Goal: Ask a question

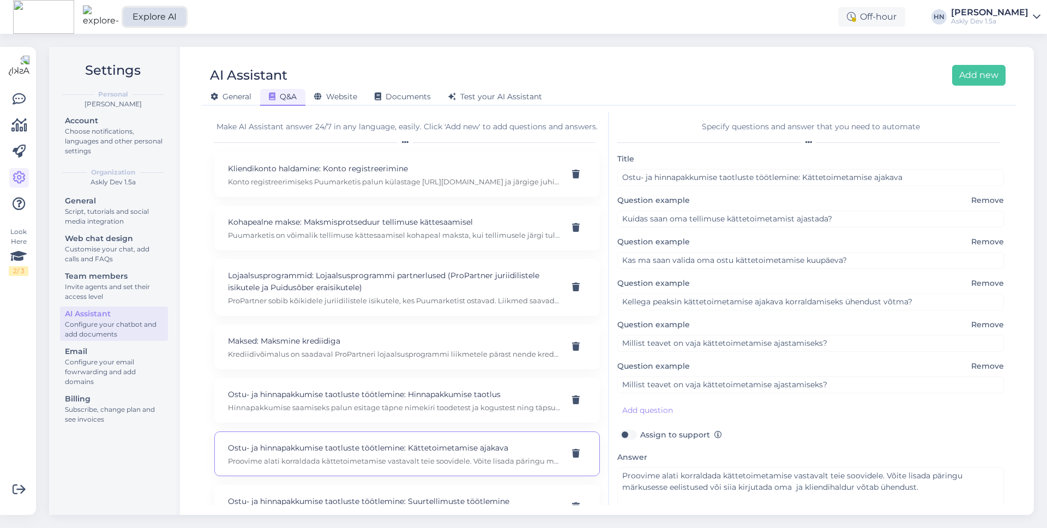
click at [138, 24] on link "Explore AI" at bounding box center [154, 17] width 63 height 19
click at [9, 256] on div "Look Here 2 / 3" at bounding box center [19, 251] width 20 height 49
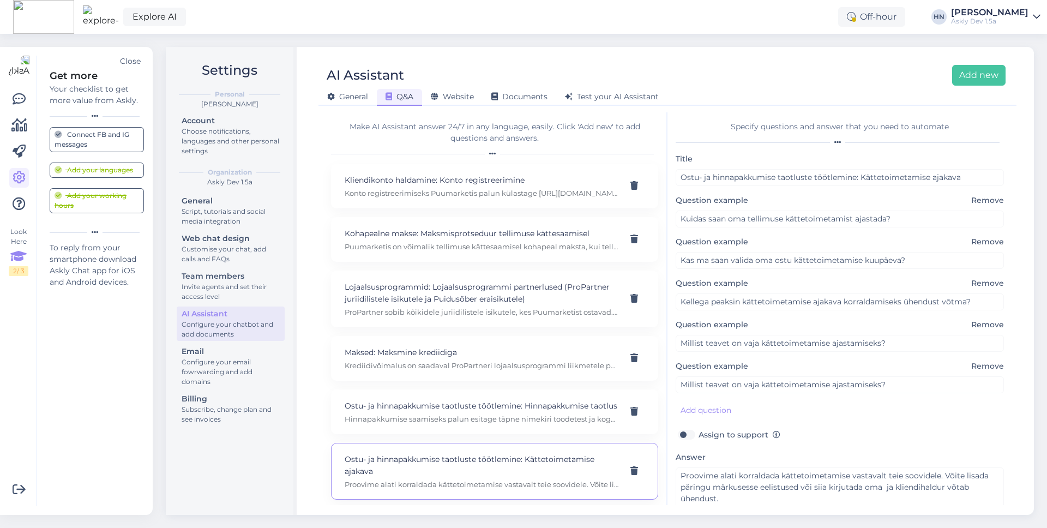
click at [9, 267] on div "2 / 3" at bounding box center [19, 271] width 20 height 10
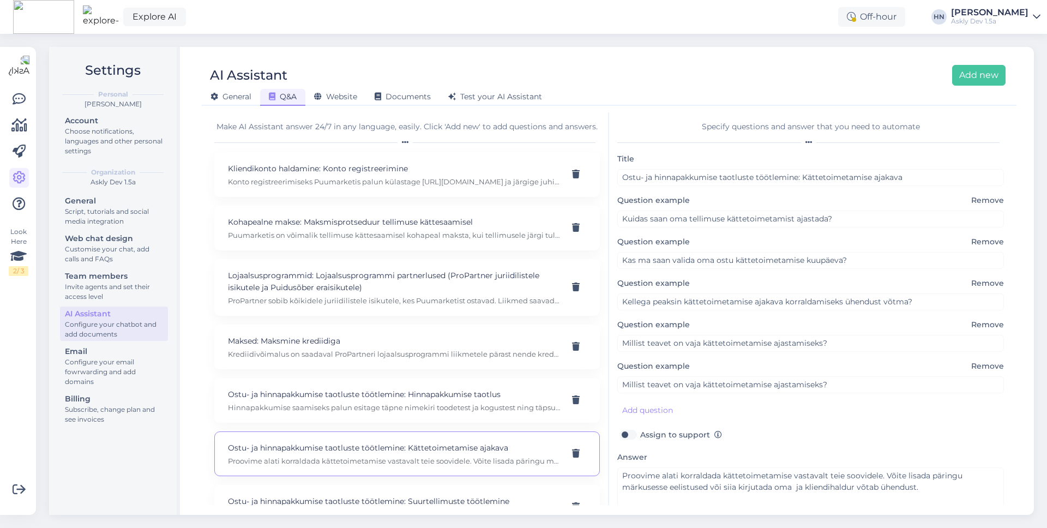
click at [29, 99] on div "Look Here 2 / 3" at bounding box center [19, 281] width 21 height 450
click at [21, 100] on icon at bounding box center [19, 99] width 13 height 13
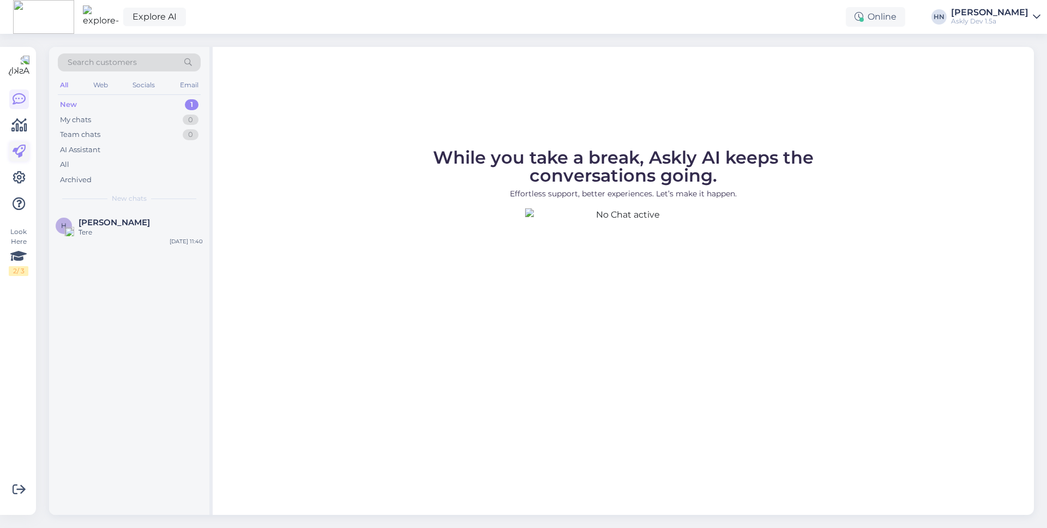
click at [20, 157] on icon at bounding box center [19, 151] width 13 height 13
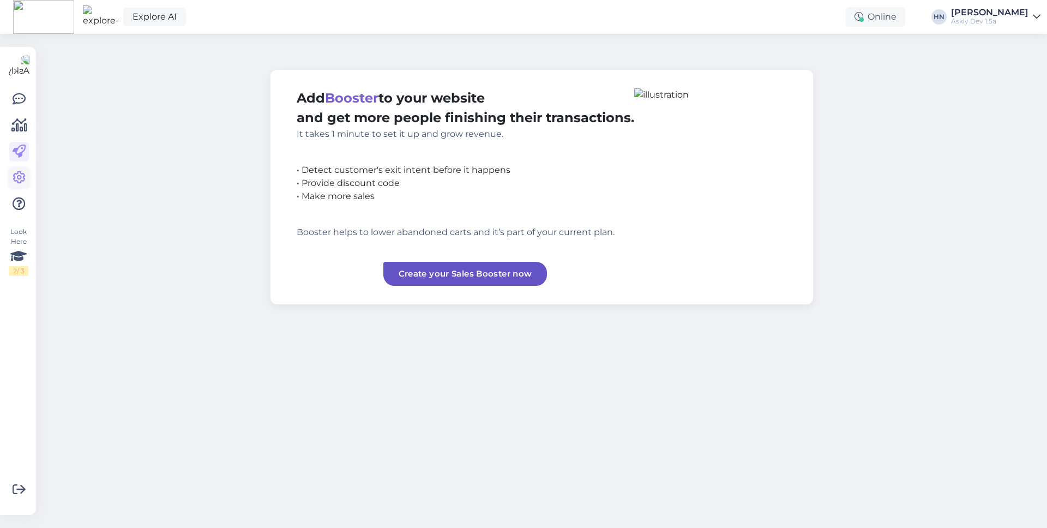
click at [20, 178] on icon at bounding box center [19, 177] width 13 height 13
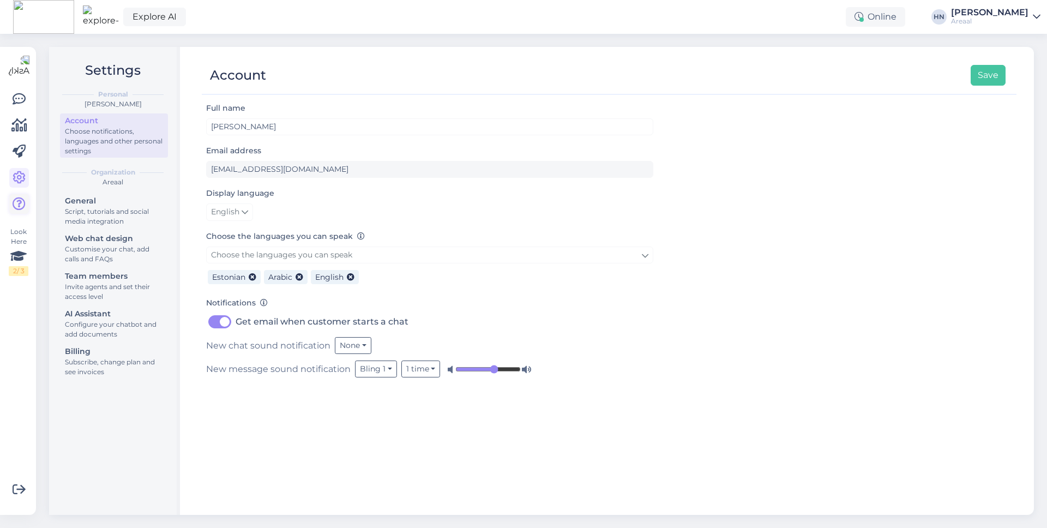
click at [22, 195] on link at bounding box center [19, 204] width 20 height 20
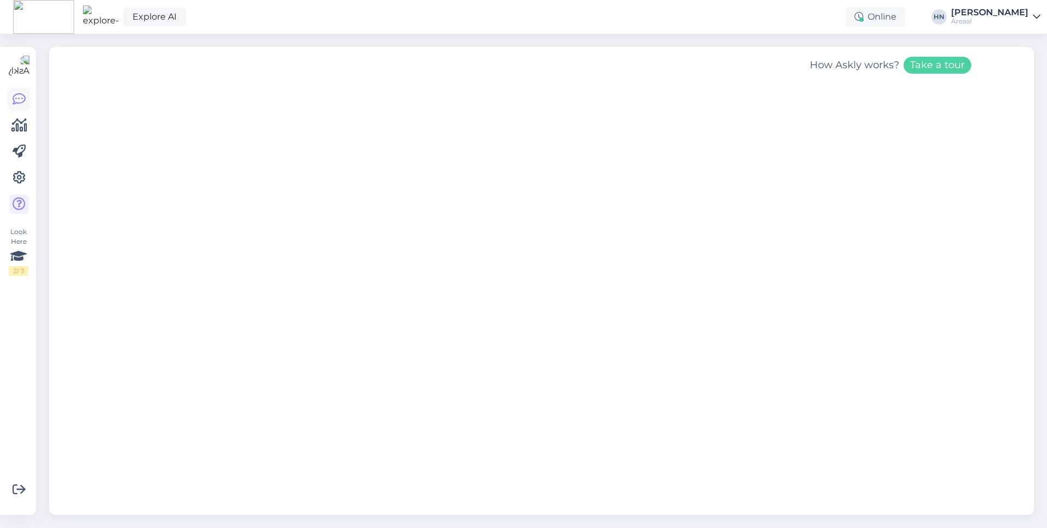
click at [20, 93] on icon at bounding box center [19, 99] width 13 height 13
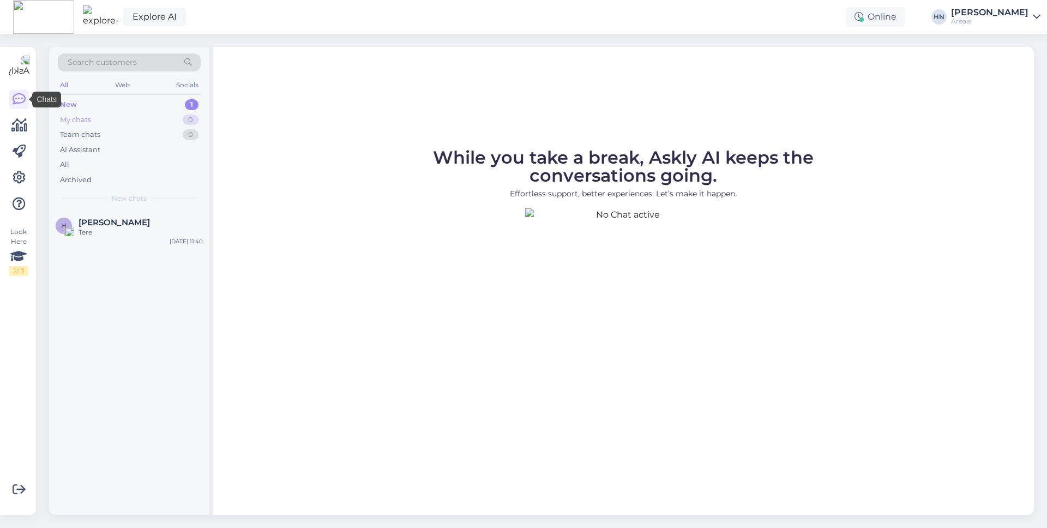
click at [98, 123] on div "My chats 0" at bounding box center [129, 119] width 143 height 15
click at [99, 112] on div "My chats 0" at bounding box center [129, 119] width 143 height 15
click at [99, 108] on div "New 1" at bounding box center [129, 104] width 143 height 15
click at [108, 85] on div "All Web Socials" at bounding box center [129, 86] width 143 height 17
click at [128, 80] on div "Web" at bounding box center [122, 85] width 19 height 14
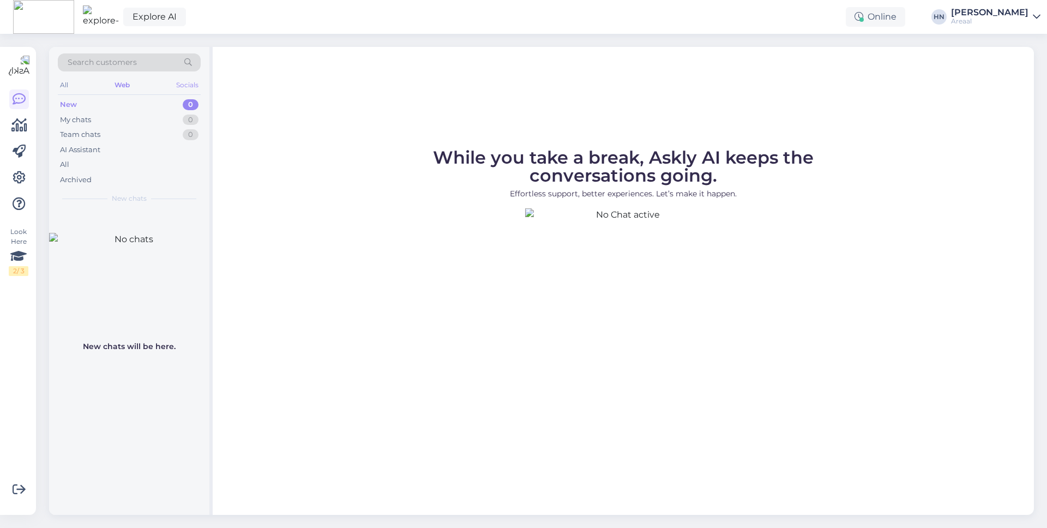
click at [187, 84] on div "Socials" at bounding box center [187, 85] width 27 height 14
click at [103, 83] on div "All Web Socials" at bounding box center [129, 86] width 143 height 17
click at [10, 177] on link at bounding box center [19, 178] width 20 height 20
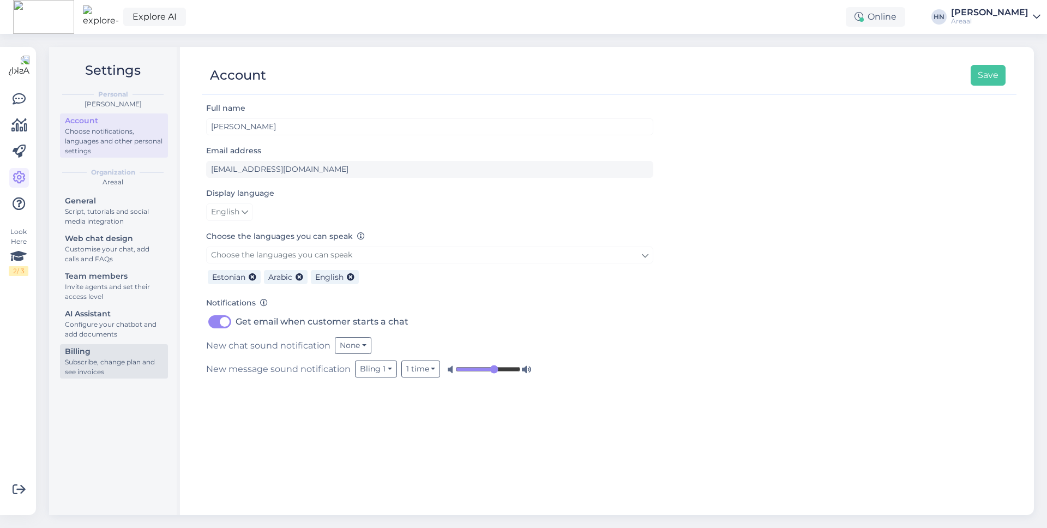
click at [94, 359] on div "Subscribe, change plan and see invoices" at bounding box center [114, 367] width 98 height 20
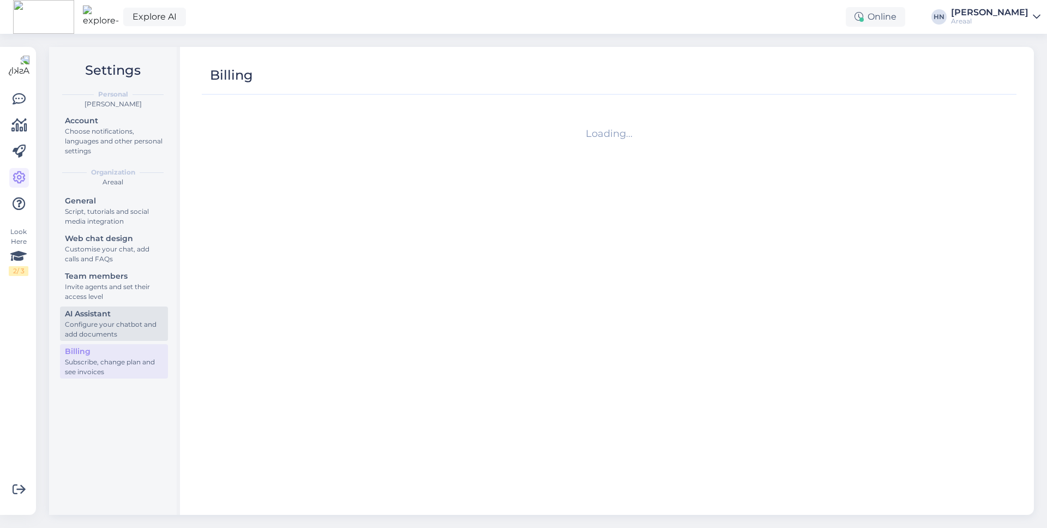
click at [108, 306] on link "AI Assistant Configure your chatbot and add documents" at bounding box center [114, 323] width 108 height 34
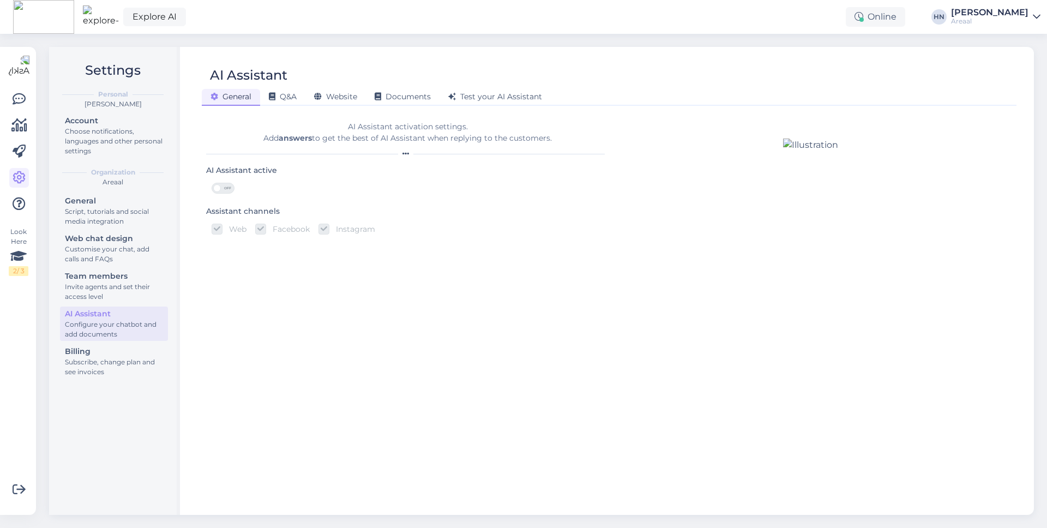
click at [287, 80] on div "AI Assistant" at bounding box center [604, 75] width 804 height 21
click at [287, 102] on div "Q&A" at bounding box center [282, 97] width 45 height 17
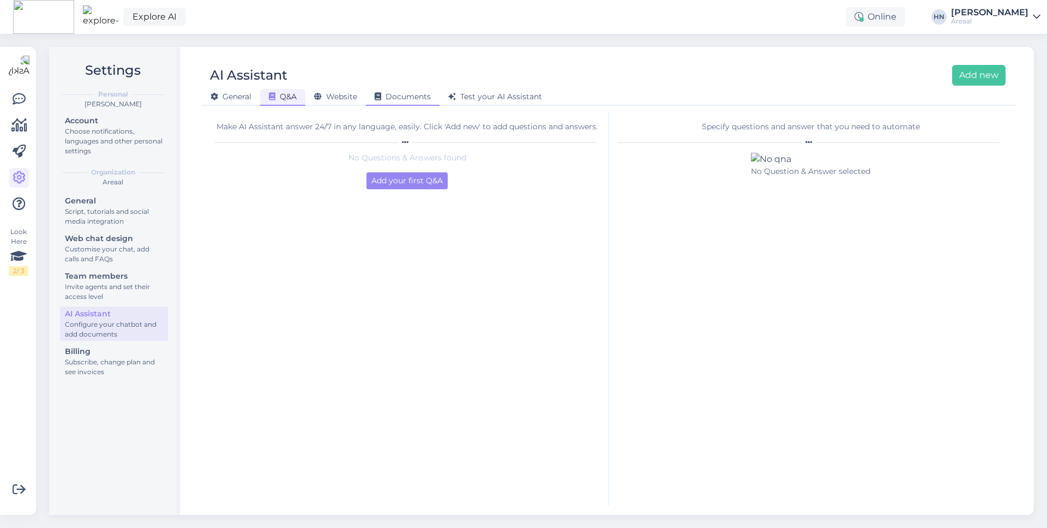
click at [367, 93] on div "Documents" at bounding box center [403, 97] width 74 height 17
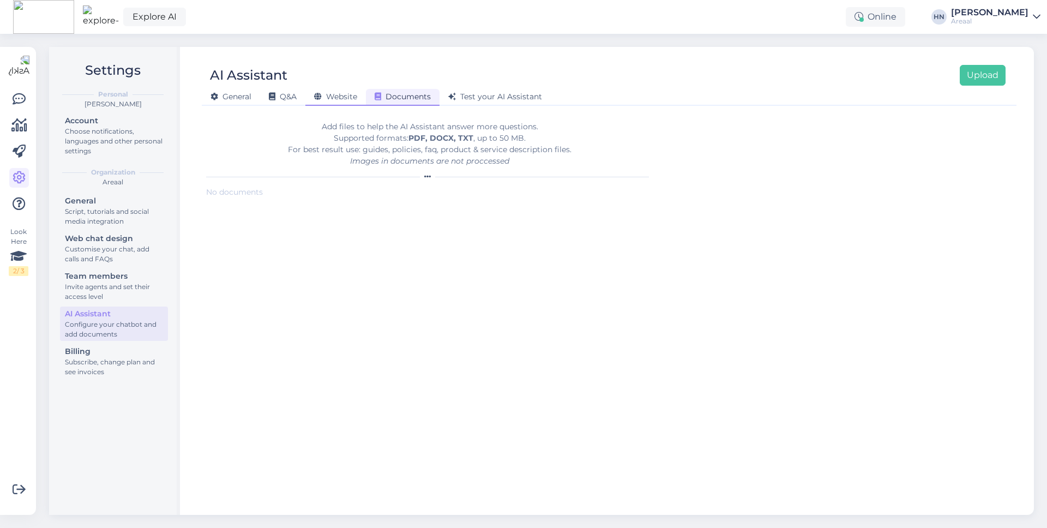
click at [339, 95] on span "Website" at bounding box center [335, 97] width 43 height 10
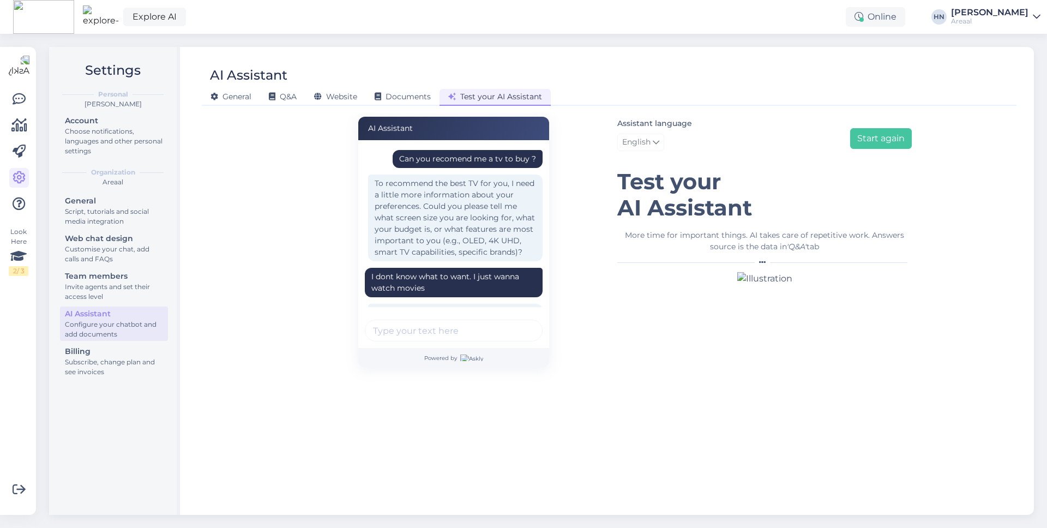
scroll to position [446, 0]
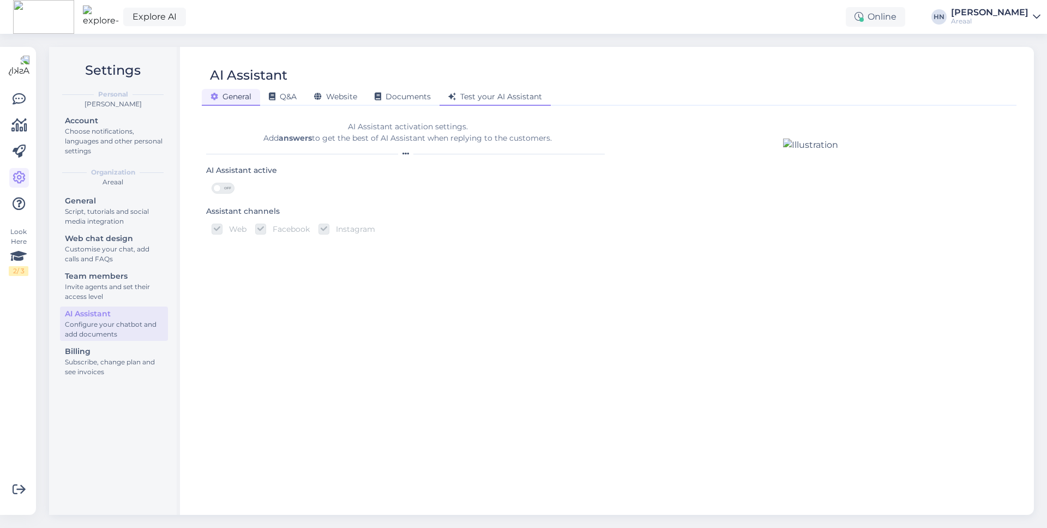
click at [527, 102] on div "Test your AI Assistant" at bounding box center [494, 97] width 111 height 17
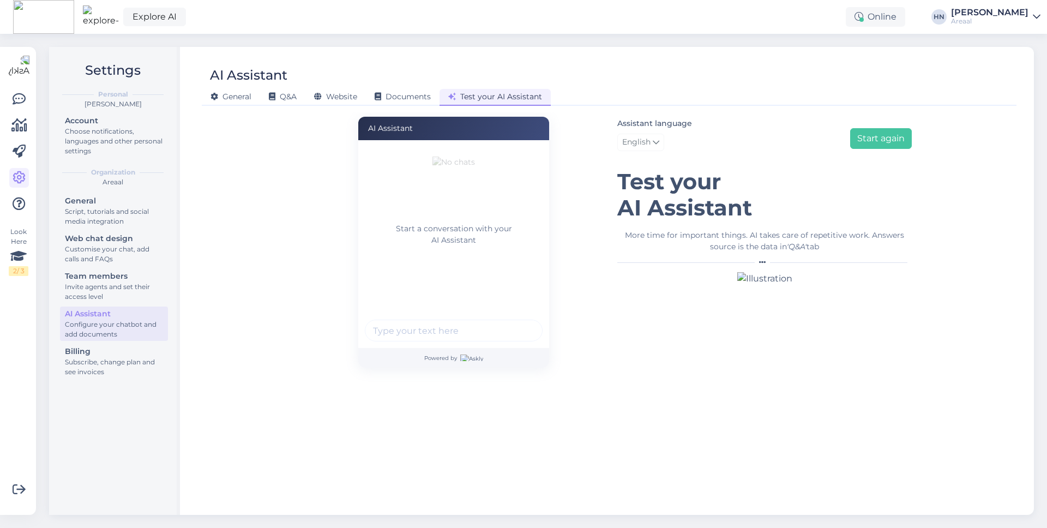
click at [458, 345] on div "Start a conversation with your AI Assistant" at bounding box center [453, 244] width 191 height 208
click at [461, 333] on input "text" at bounding box center [454, 330] width 178 height 22
type input "Hei. you delulu ?"
click at [520, 322] on button "submit" at bounding box center [528, 330] width 16 height 16
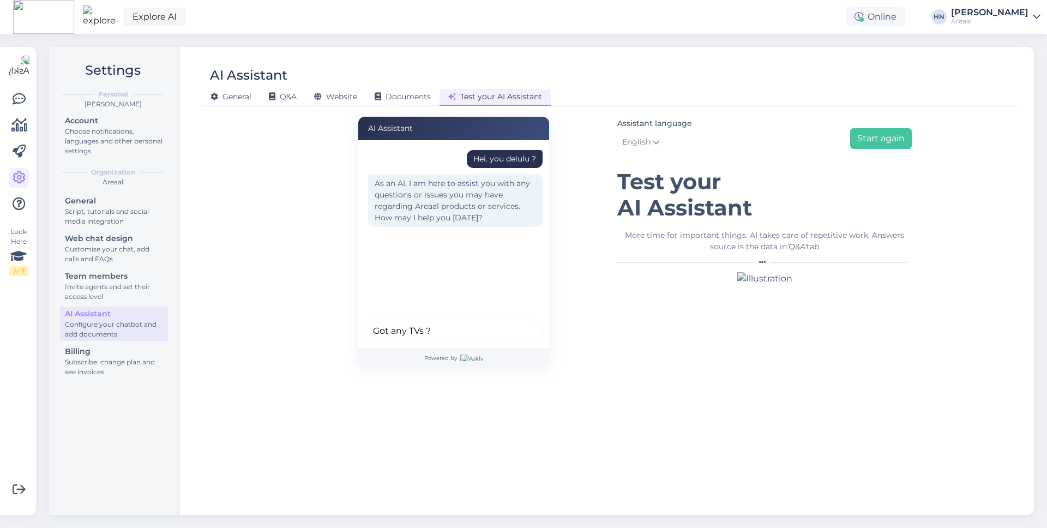
type input "Got any TVs ?"
click at [520, 322] on button "submit" at bounding box center [528, 330] width 16 height 16
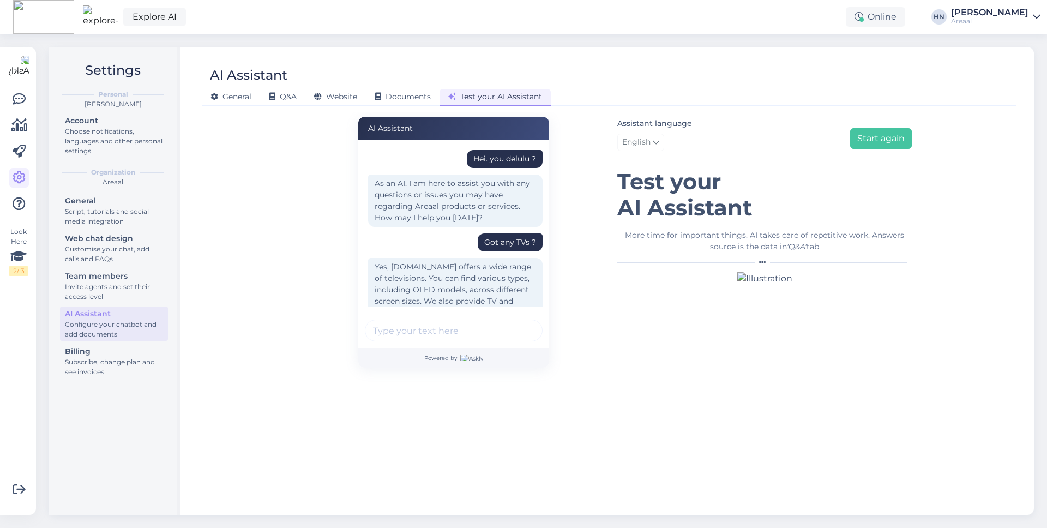
scroll to position [74, 0]
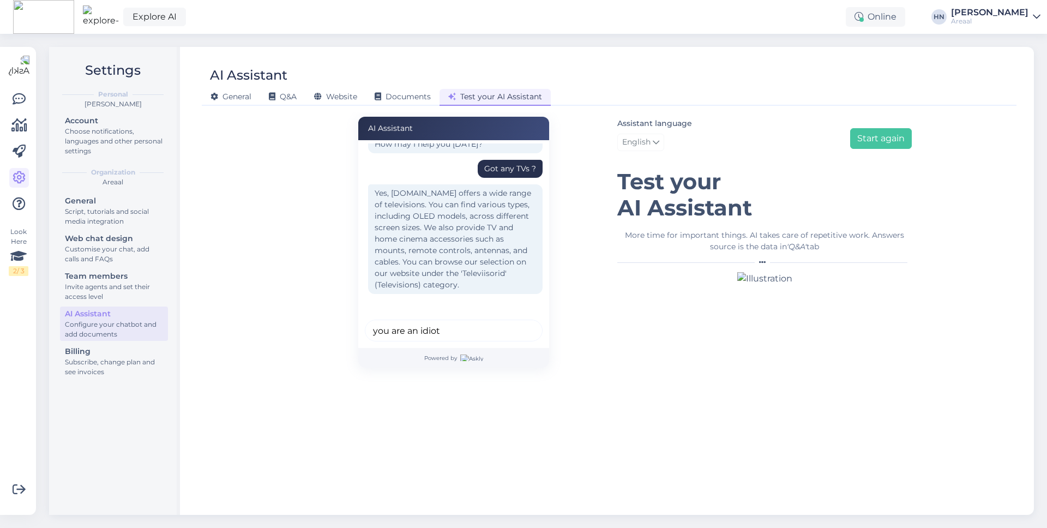
type input "you are an idiot"
click at [520, 322] on button "submit" at bounding box center [528, 330] width 16 height 16
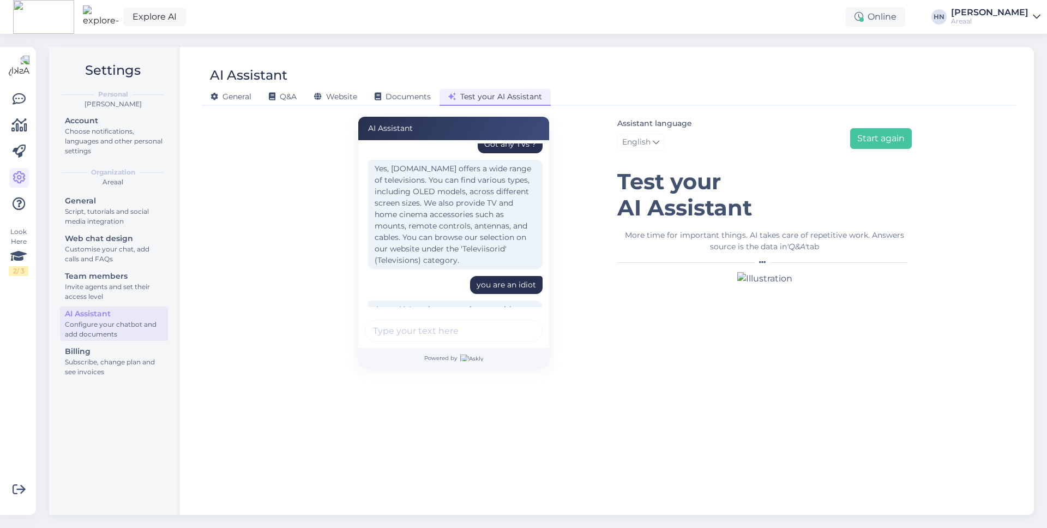
scroll to position [157, 0]
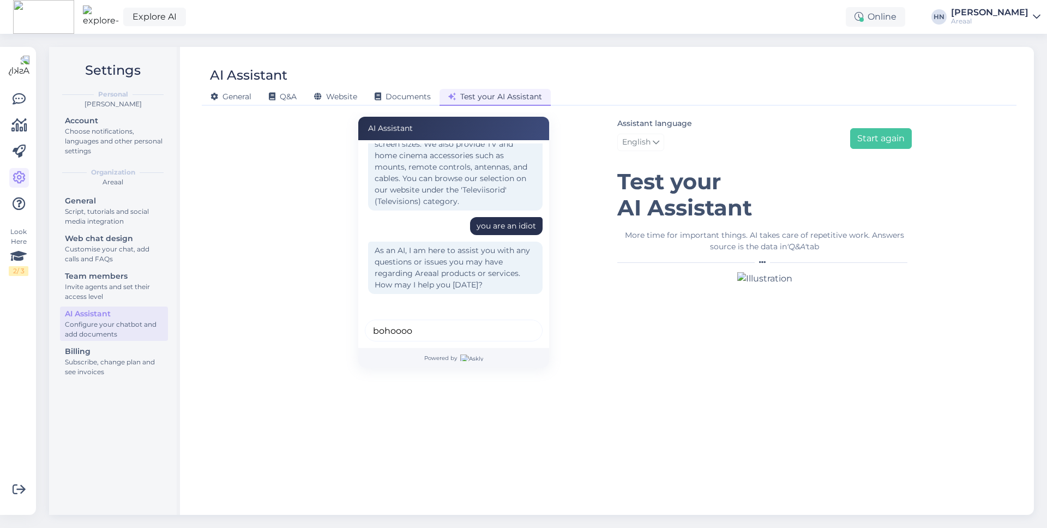
type input "bohoooo"
click at [520, 322] on button "submit" at bounding box center [528, 330] width 16 height 16
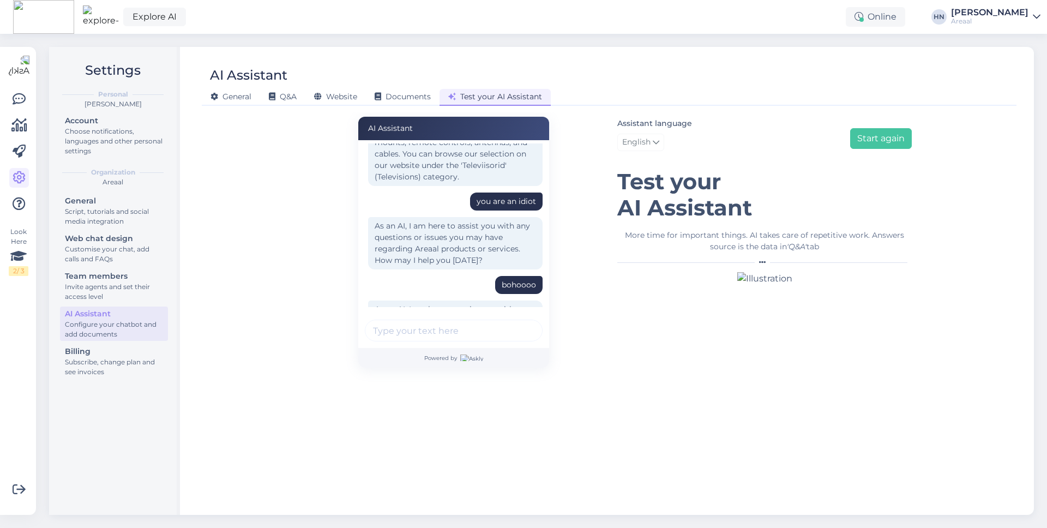
scroll to position [240, 0]
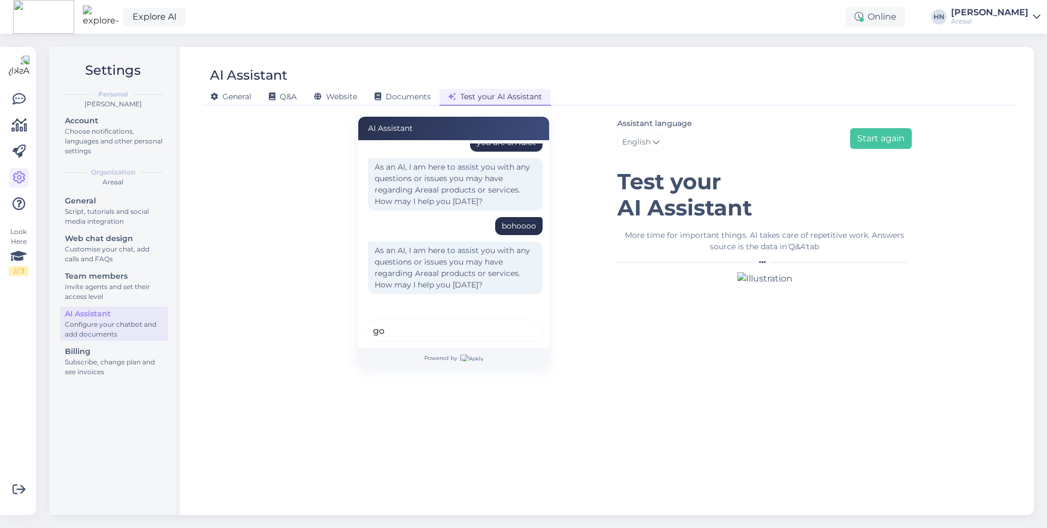
type input "g"
type input "does areaal provide milk with product purchases ?"
click at [520, 322] on button "submit" at bounding box center [528, 330] width 16 height 16
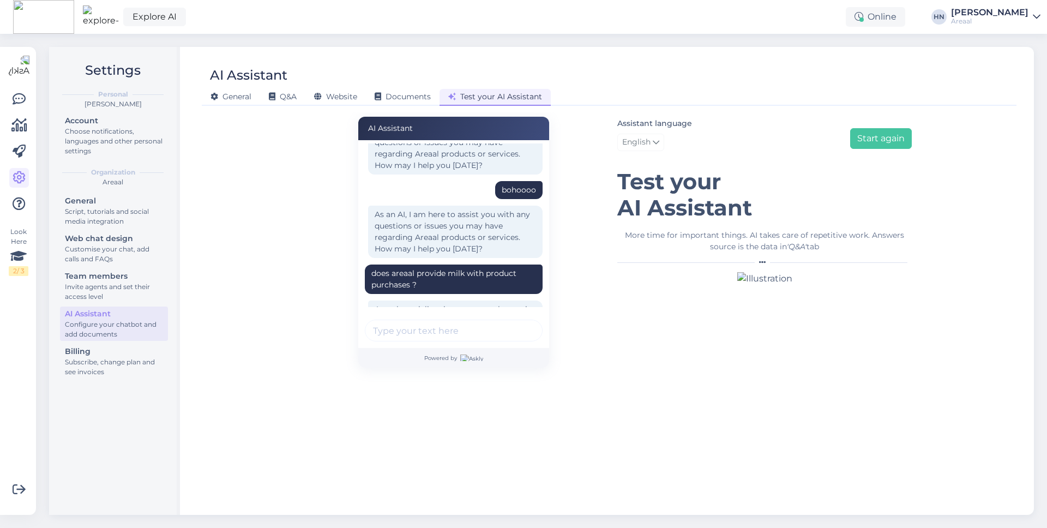
scroll to position [335, 0]
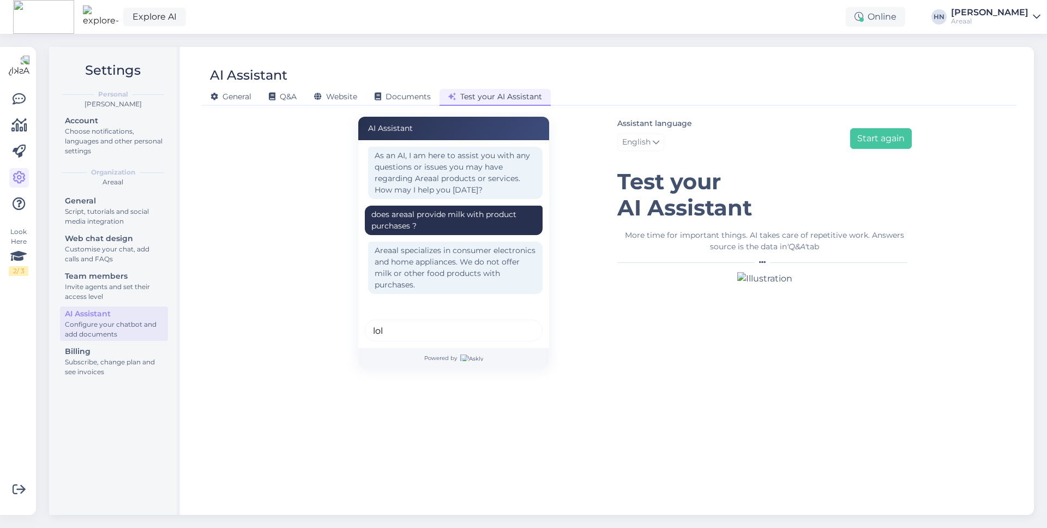
type input "lol"
click at [520, 322] on button "submit" at bounding box center [528, 330] width 16 height 16
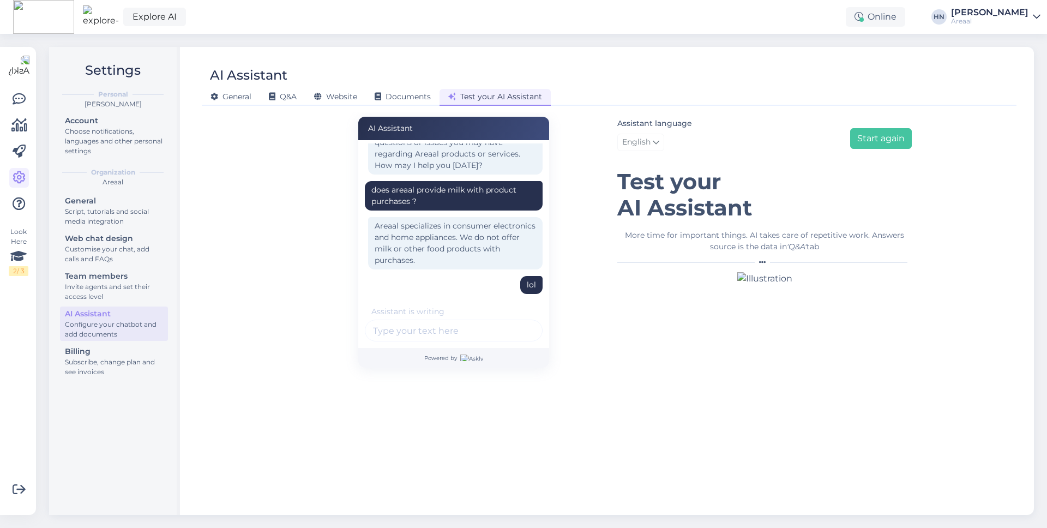
scroll to position [419, 0]
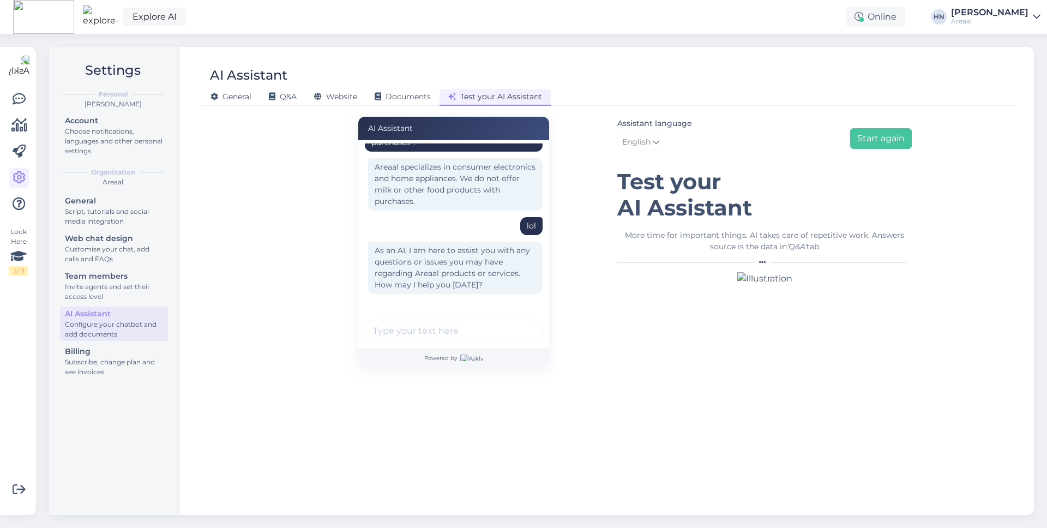
type input "k"
type input "o"
type input "whats the difference between oled and non oled tv ?"
click at [520, 322] on button "submit" at bounding box center [528, 330] width 16 height 16
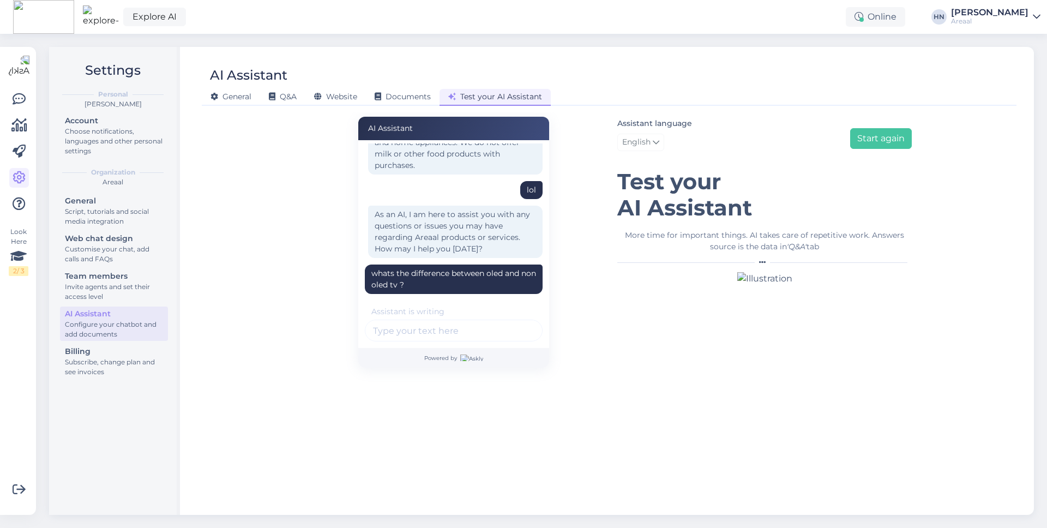
scroll to position [525, 0]
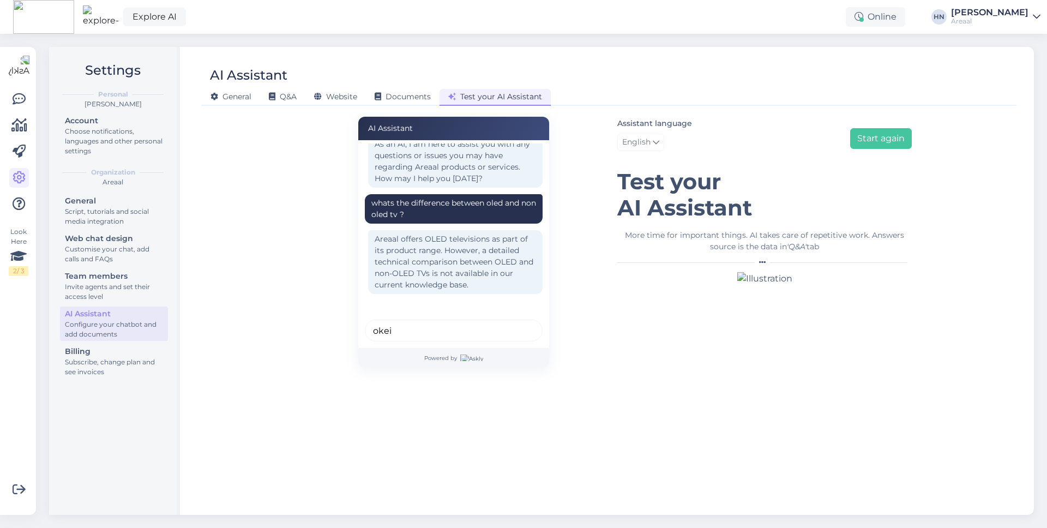
click at [394, 337] on input "okei" at bounding box center [454, 330] width 178 height 22
type input "okei. How much for legos ?"
click at [520, 322] on button "submit" at bounding box center [528, 330] width 16 height 16
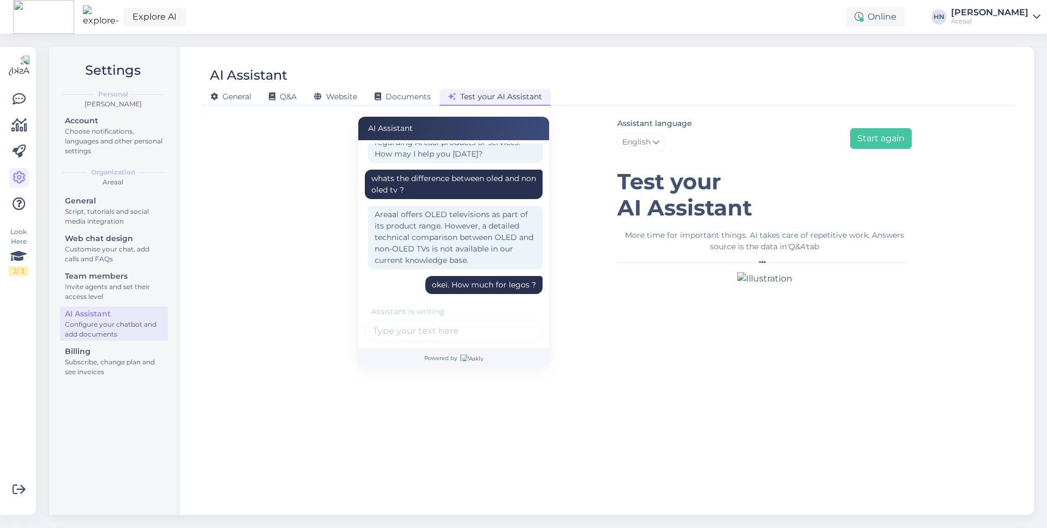
scroll to position [631, 0]
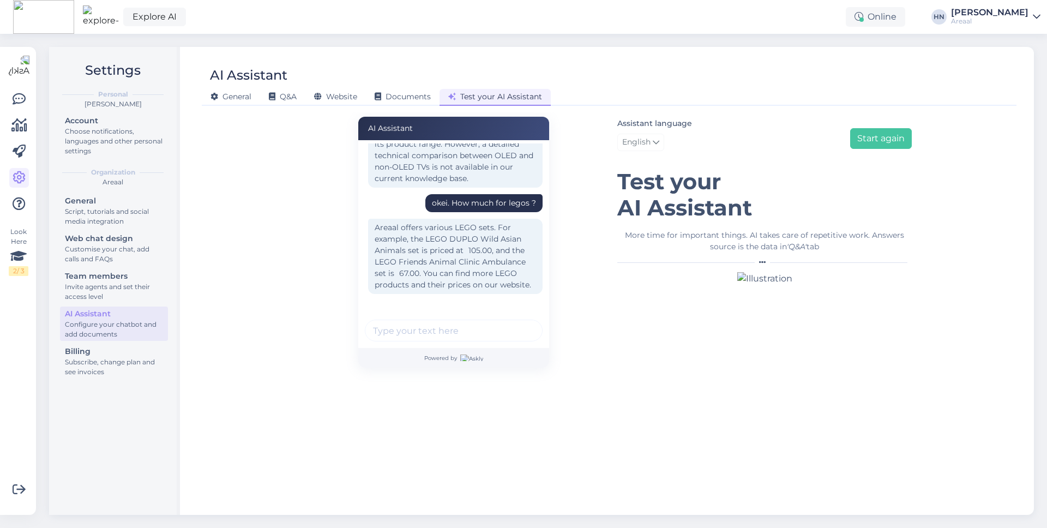
click at [385, 317] on div "Hei. you delulu ? As an AI, I am here to assist you with any questions or issue…" at bounding box center [453, 244] width 191 height 208
drag, startPoint x: 425, startPoint y: 239, endPoint x: 402, endPoint y: 249, distance: 25.2
click at [402, 249] on div "Areaal offers various LEGO sets. For example, the LEGO DUPLO Wild Asian Animals…" at bounding box center [455, 256] width 174 height 75
click at [404, 252] on div "Areaal offers various LEGO sets. For example, the LEGO DUPLO Wild Asian Animals…" at bounding box center [455, 256] width 174 height 75
copy div "LEGO DUPLO Wild Asian Animals"
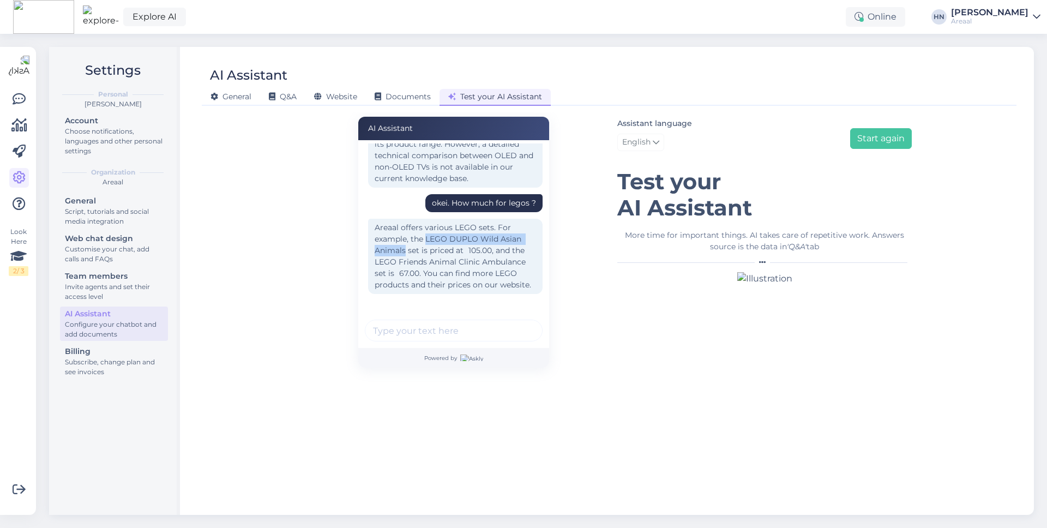
click at [404, 252] on div "Areaal offers various LEGO sets. For example, the LEGO DUPLO Wild Asian Animals…" at bounding box center [455, 256] width 174 height 75
click at [414, 332] on input "text" at bounding box center [454, 330] width 178 height 22
type input "how long is the delivery ?"
click at [520, 322] on button "submit" at bounding box center [528, 330] width 16 height 16
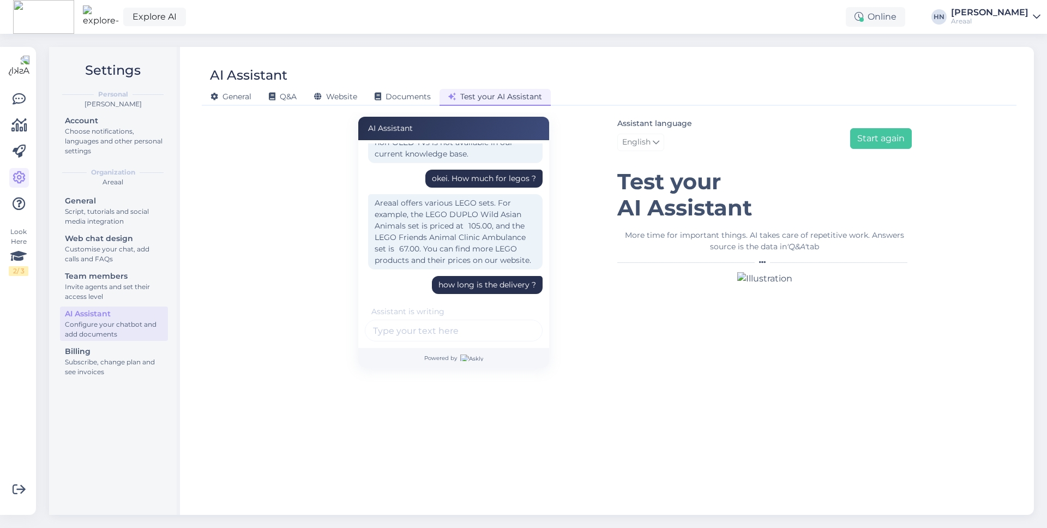
scroll to position [749, 0]
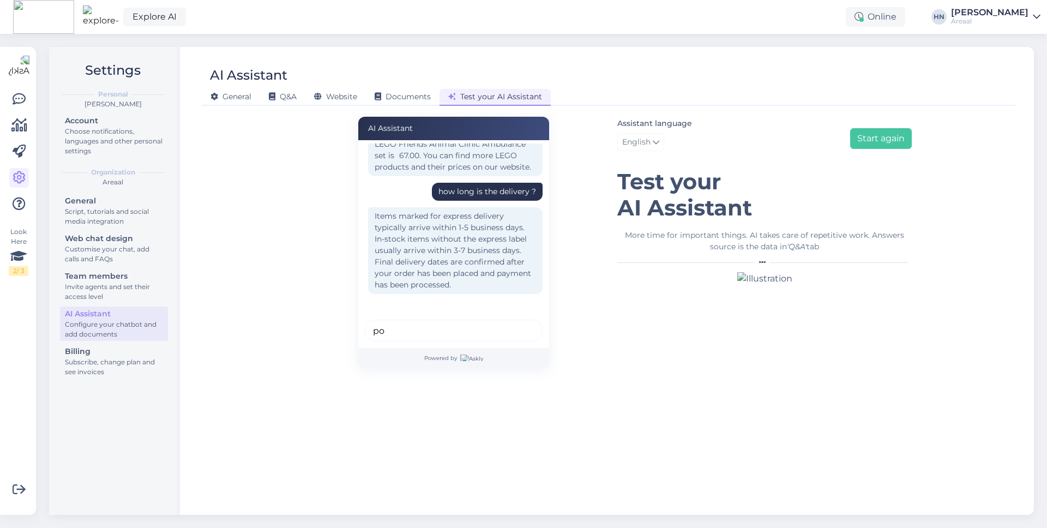
type input "p"
type input "awigjwagha aw you beeõ"
click at [520, 322] on button "submit" at bounding box center [528, 330] width 16 height 16
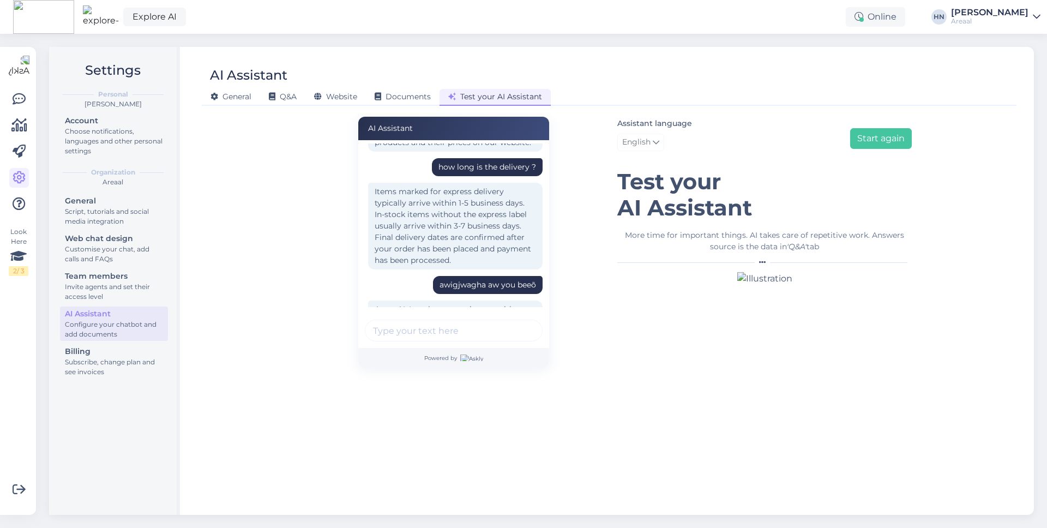
scroll to position [832, 0]
